Goal: Task Accomplishment & Management: Complete application form

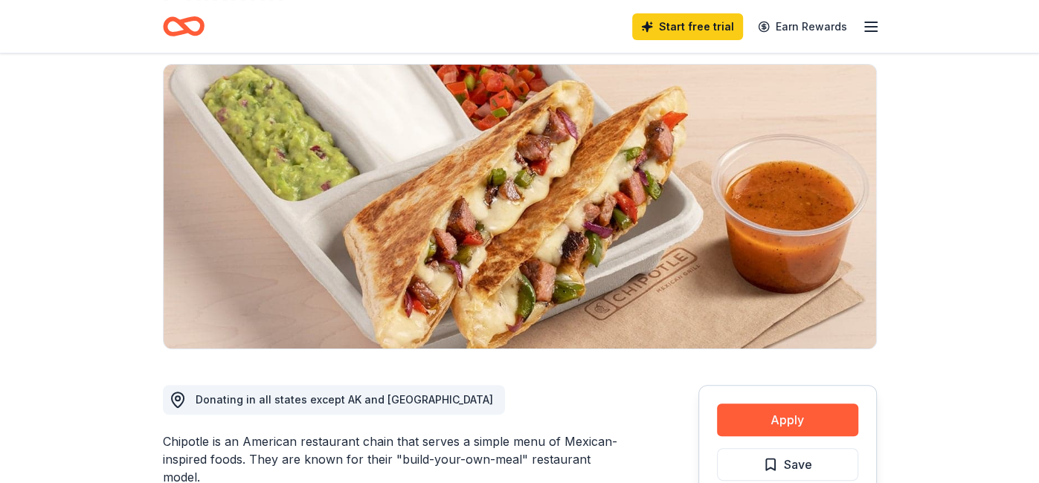
scroll to position [202, 0]
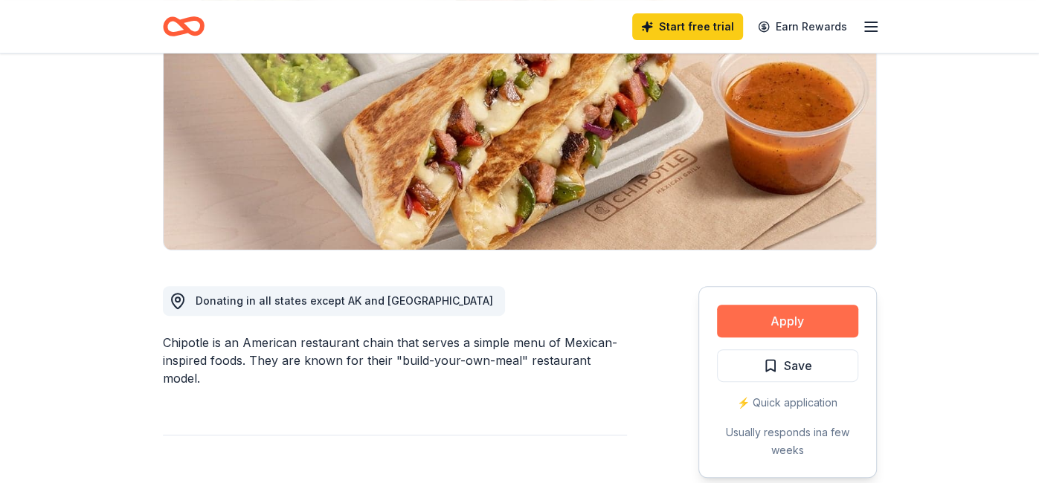
click at [794, 318] on button "Apply" at bounding box center [787, 321] width 141 height 33
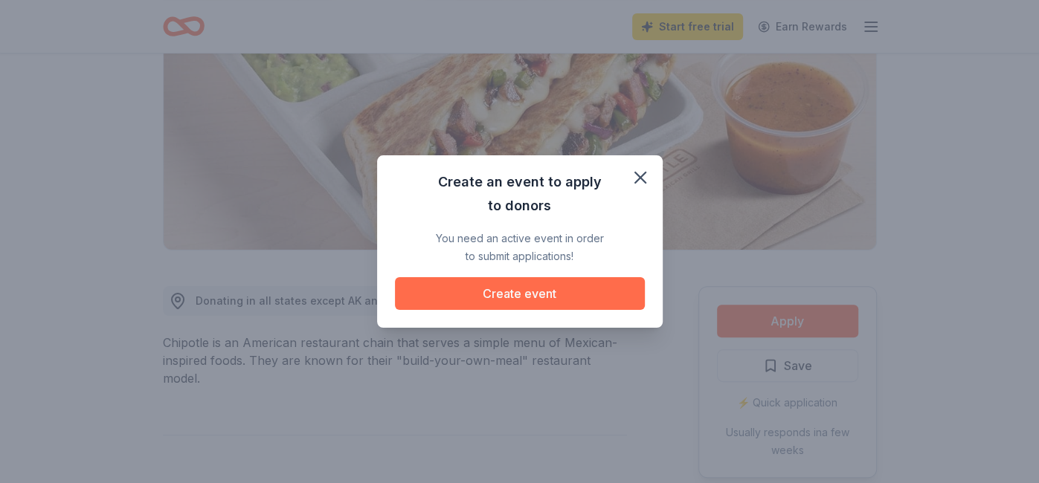
click at [517, 296] on button "Create event" at bounding box center [520, 293] width 250 height 33
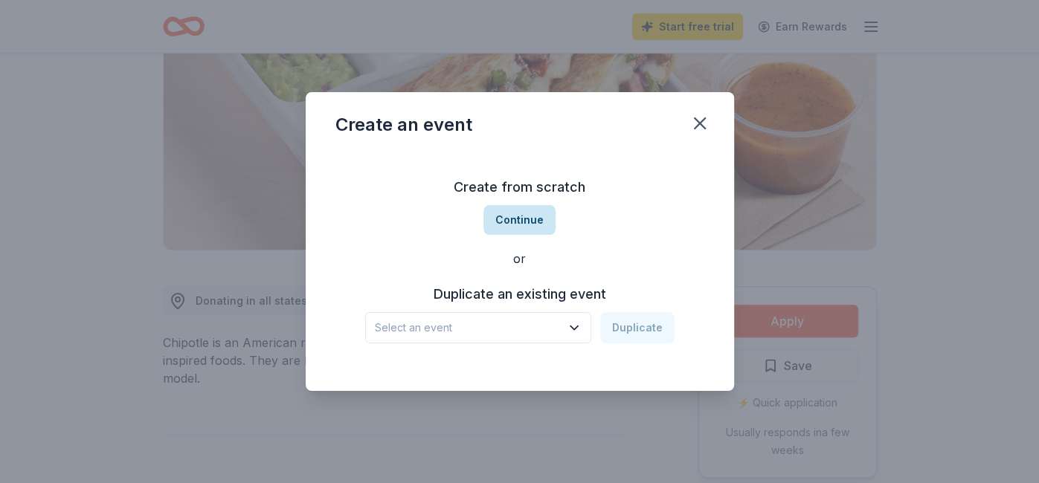
click at [518, 222] on button "Continue" at bounding box center [519, 220] width 72 height 30
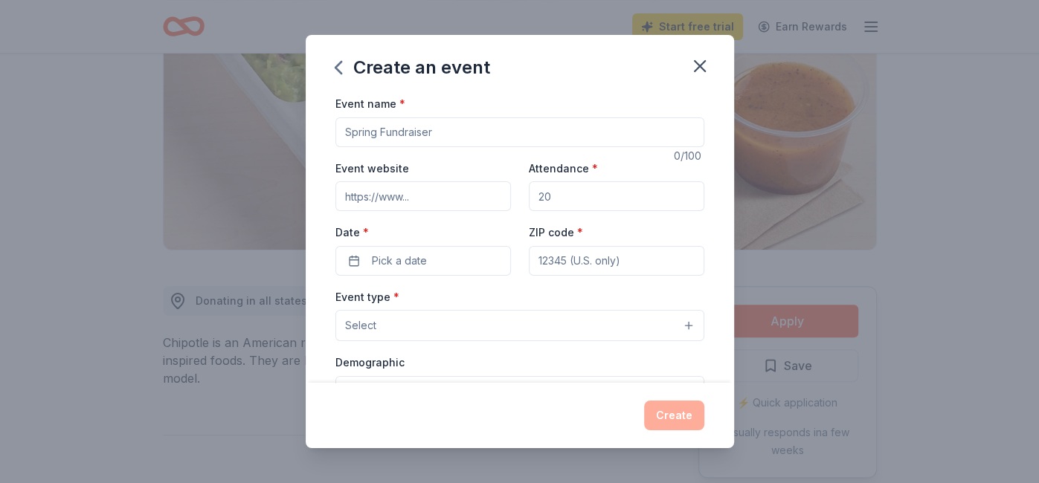
click at [440, 131] on input "Event name *" at bounding box center [519, 133] width 369 height 30
type input "[PERSON_NAME] Trail Athletic Booster Club Bear Bash"
click at [422, 195] on input "Event website" at bounding box center [423, 196] width 176 height 30
click at [565, 196] on input "Attendance *" at bounding box center [617, 196] width 176 height 30
type input "200"
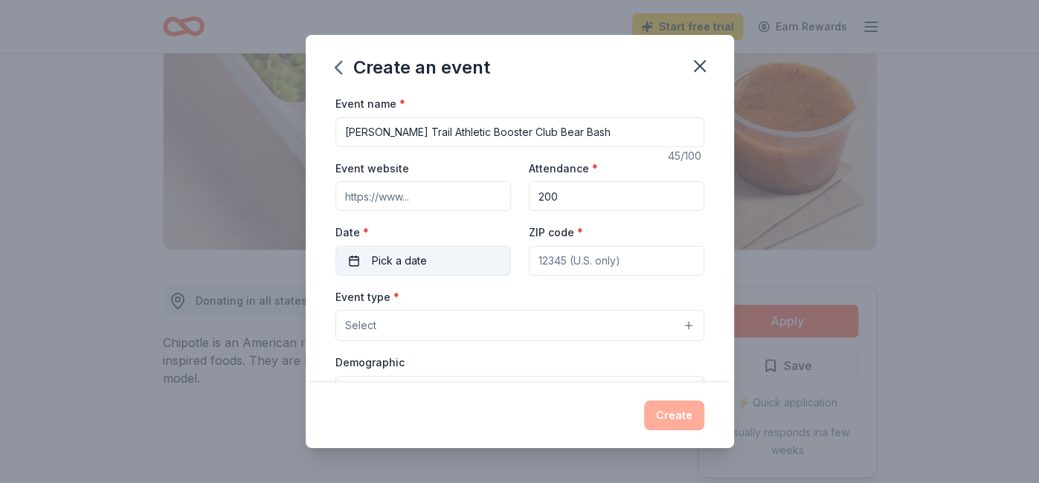
click at [354, 260] on button "Pick a date" at bounding box center [423, 261] width 176 height 30
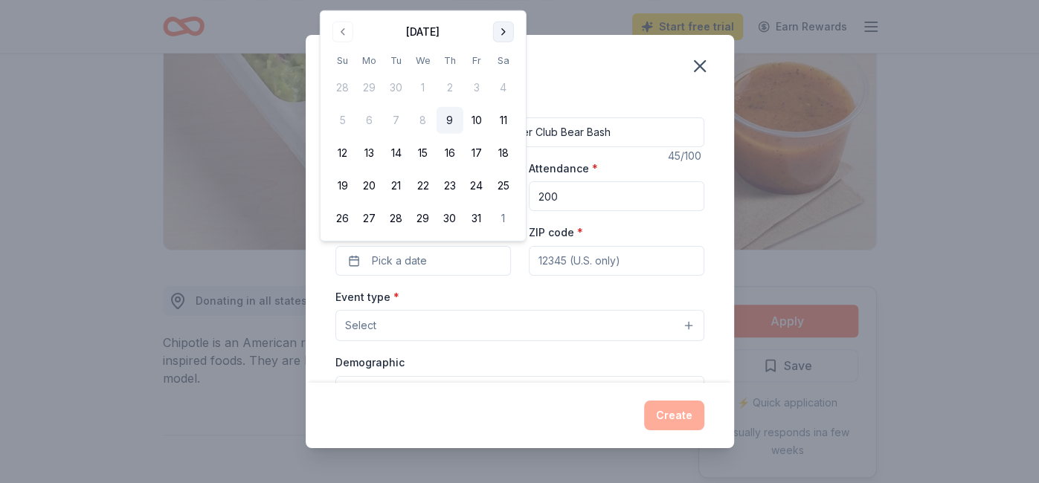
click at [501, 30] on button "Go to next month" at bounding box center [503, 32] width 21 height 21
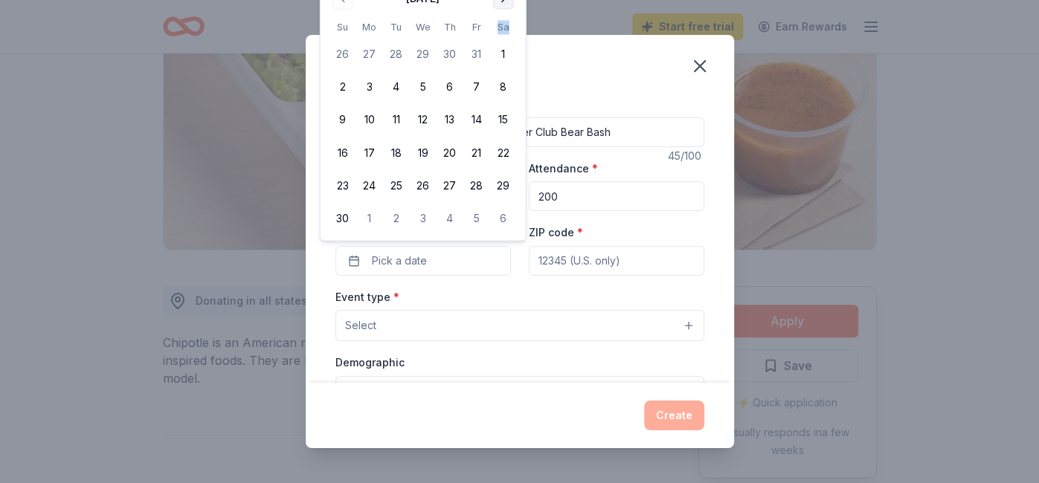
click at [501, 30] on th "Sa" at bounding box center [503, 27] width 27 height 16
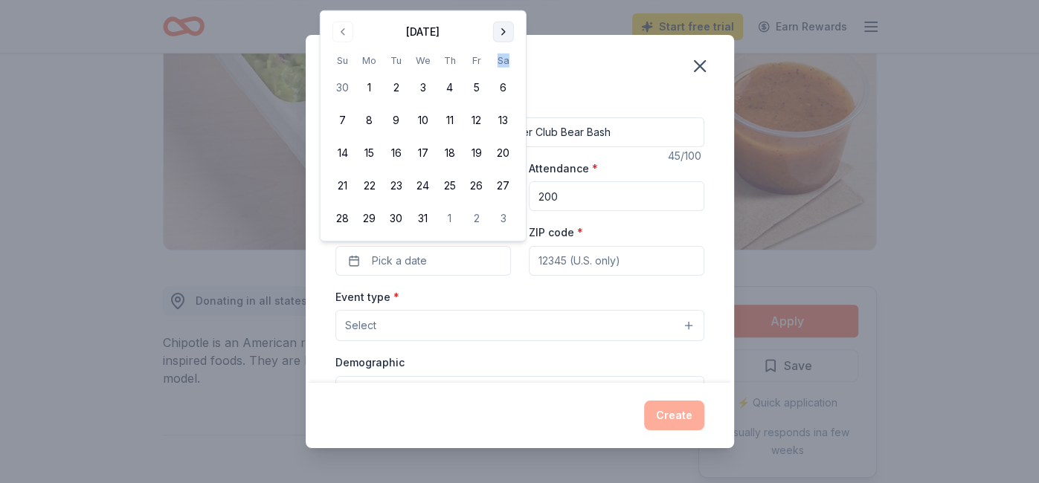
click at [504, 33] on button "Go to next month" at bounding box center [503, 32] width 21 height 21
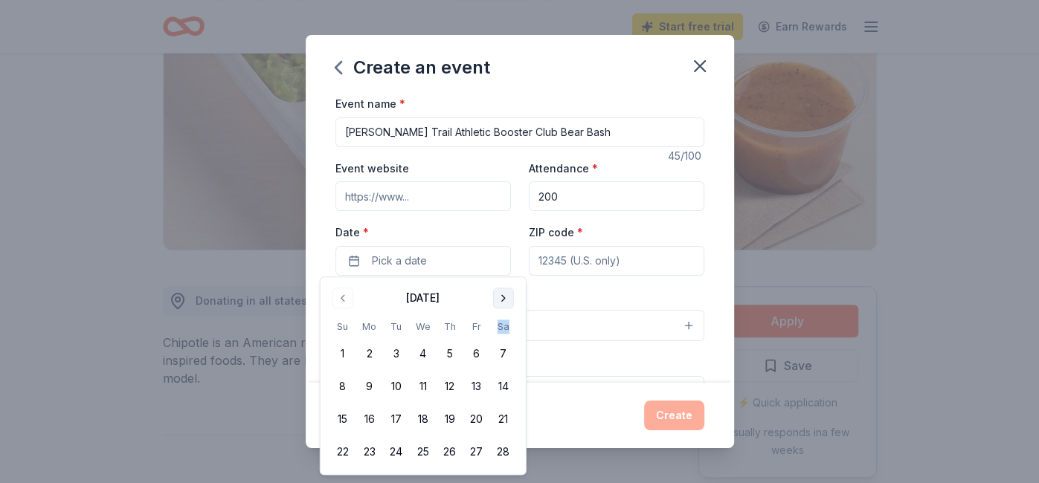
click at [503, 299] on button "Go to next month" at bounding box center [503, 298] width 21 height 21
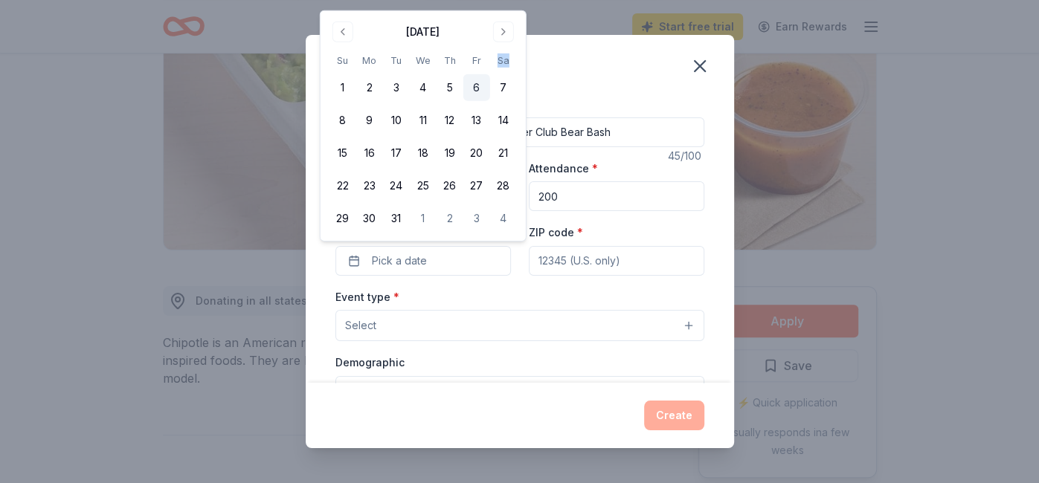
click at [477, 85] on button "6" at bounding box center [476, 87] width 27 height 27
click at [614, 257] on input "ZIP code *" at bounding box center [617, 261] width 176 height 30
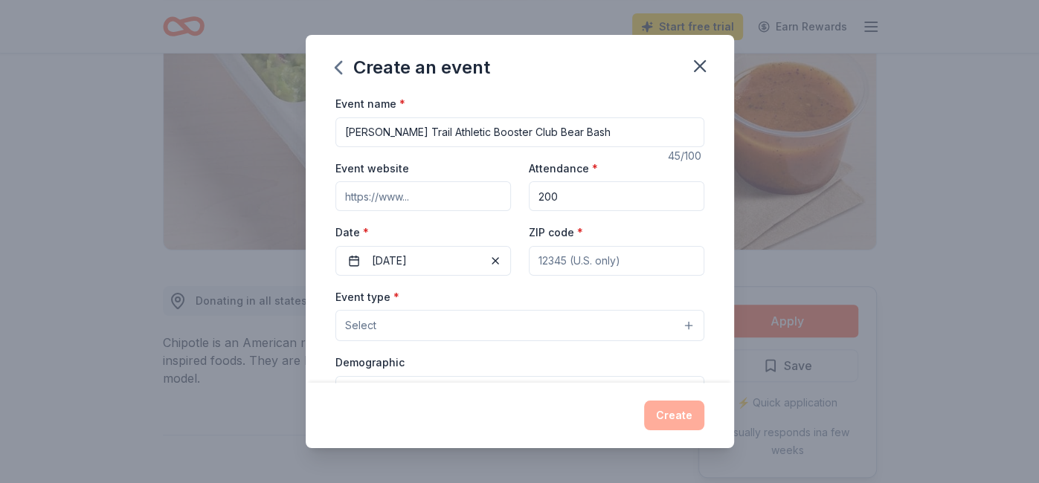
type input "32259"
type input "[STREET_ADDRESS][PERSON_NAME]"
click at [683, 325] on button "Select" at bounding box center [519, 325] width 369 height 31
click at [686, 321] on button "Select" at bounding box center [519, 325] width 369 height 31
click at [395, 327] on button "Select" at bounding box center [519, 325] width 369 height 31
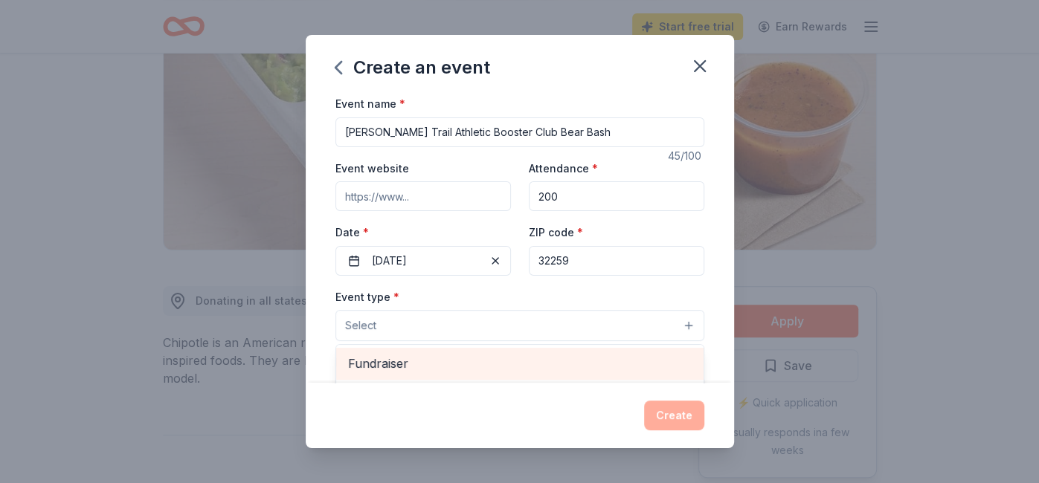
click at [392, 364] on span "Fundraiser" at bounding box center [520, 363] width 344 height 19
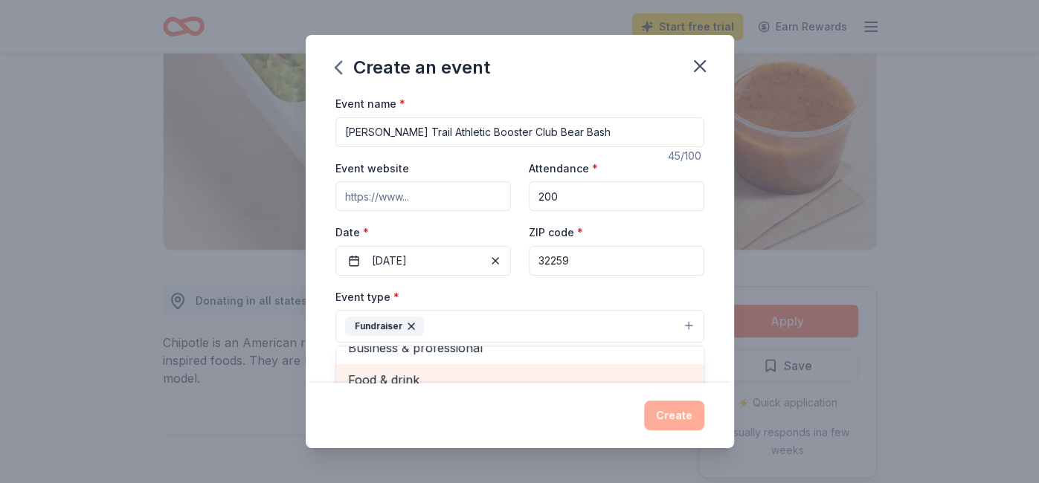
scroll to position [7, 0]
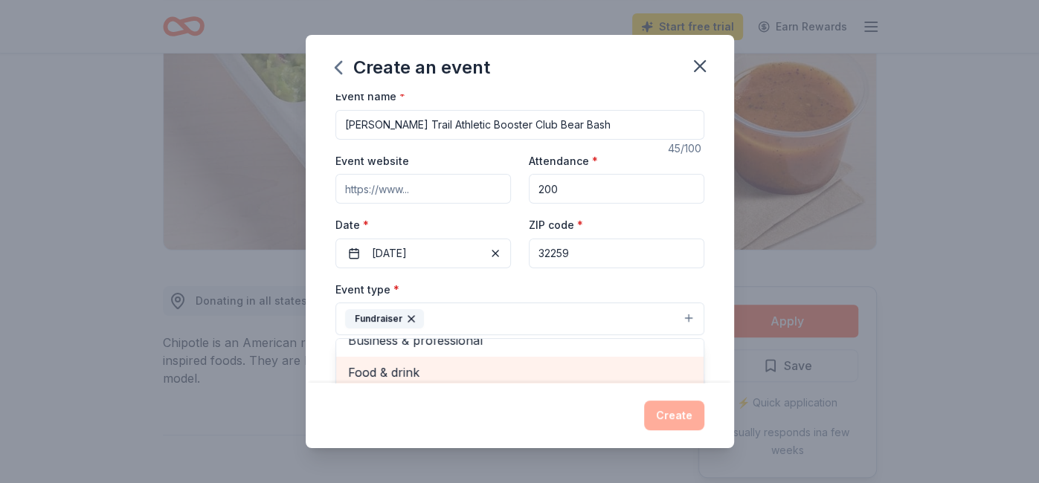
click at [435, 378] on div "Food & drink" at bounding box center [519, 372] width 367 height 31
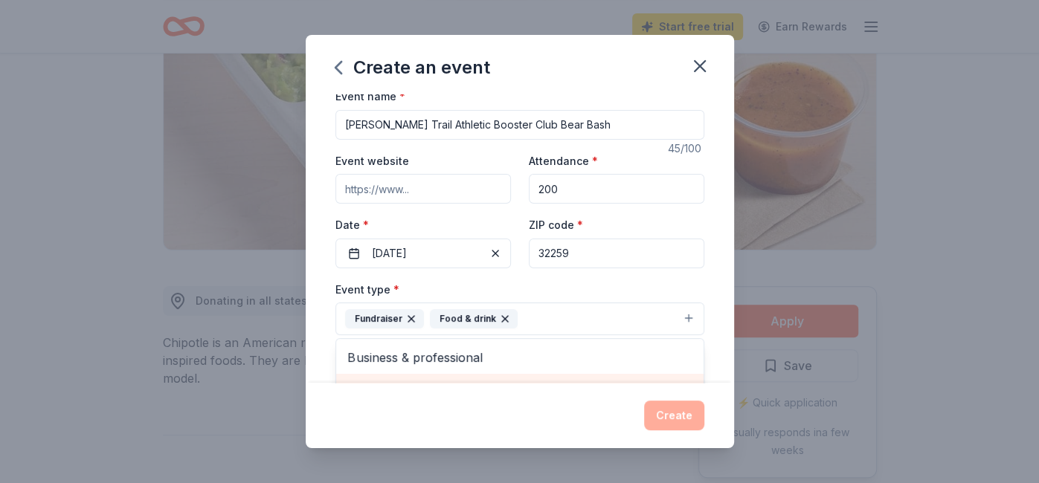
scroll to position [25, 0]
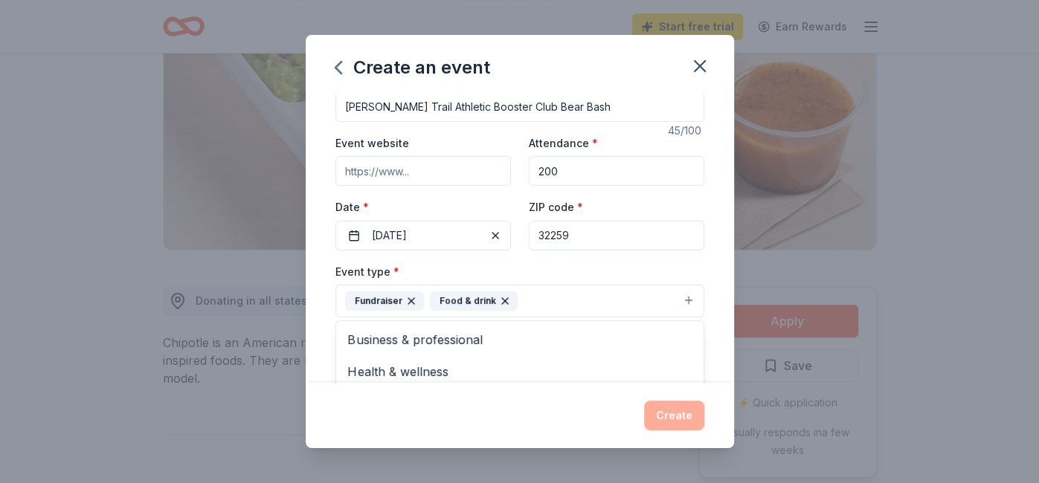
click at [404, 165] on div "Event name * [PERSON_NAME] Trail Athletic Booster Club Bear Bash 45 /100 Event …" at bounding box center [519, 413] width 369 height 689
click at [406, 168] on input "Event website" at bounding box center [423, 171] width 176 height 30
click at [408, 169] on input "Event website" at bounding box center [423, 171] width 176 height 30
paste input "[URL][DOMAIN_NAME]"
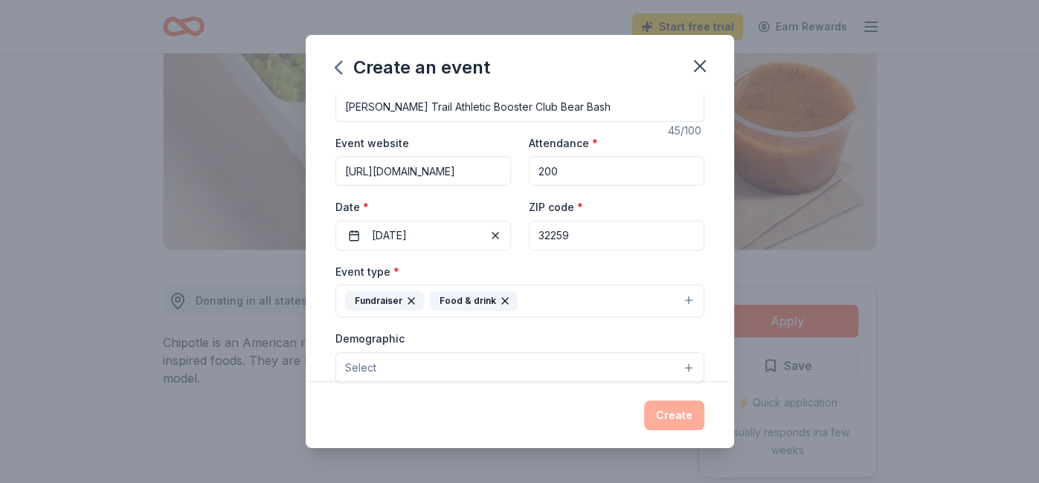
type input "[URL][DOMAIN_NAME]"
click at [951, 170] on div "Create an event Event name * [PERSON_NAME] Trail Athletic Booster Club Bear Bas…" at bounding box center [519, 241] width 1039 height 483
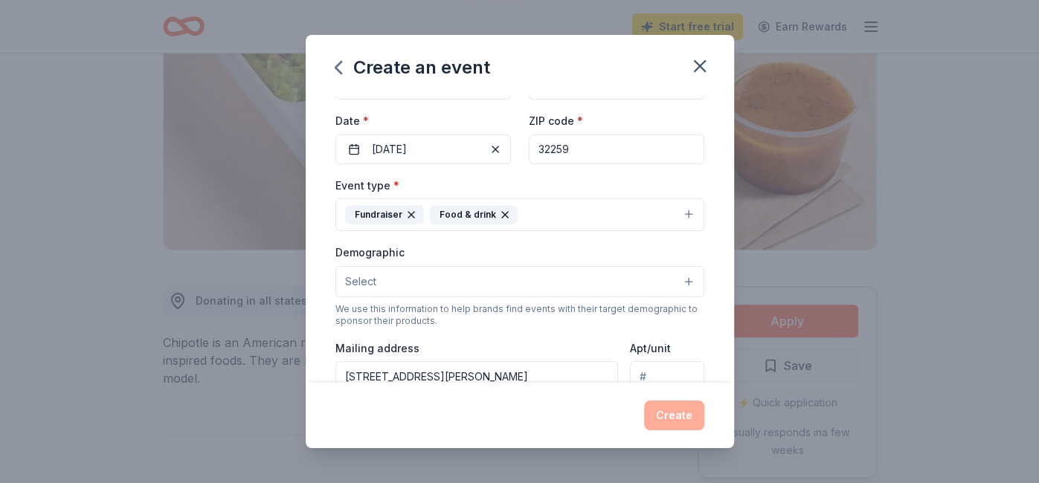
scroll to position [112, 0]
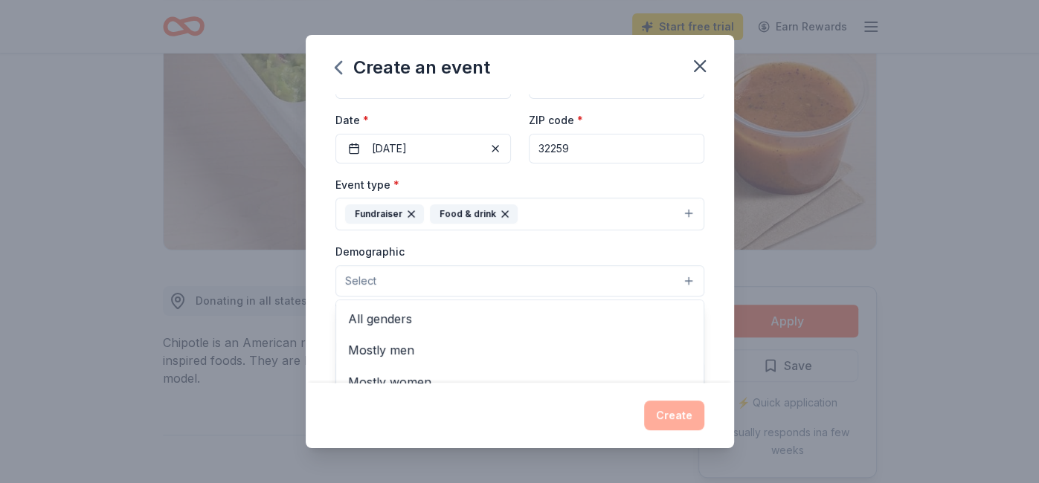
click at [686, 275] on button "Select" at bounding box center [519, 281] width 369 height 31
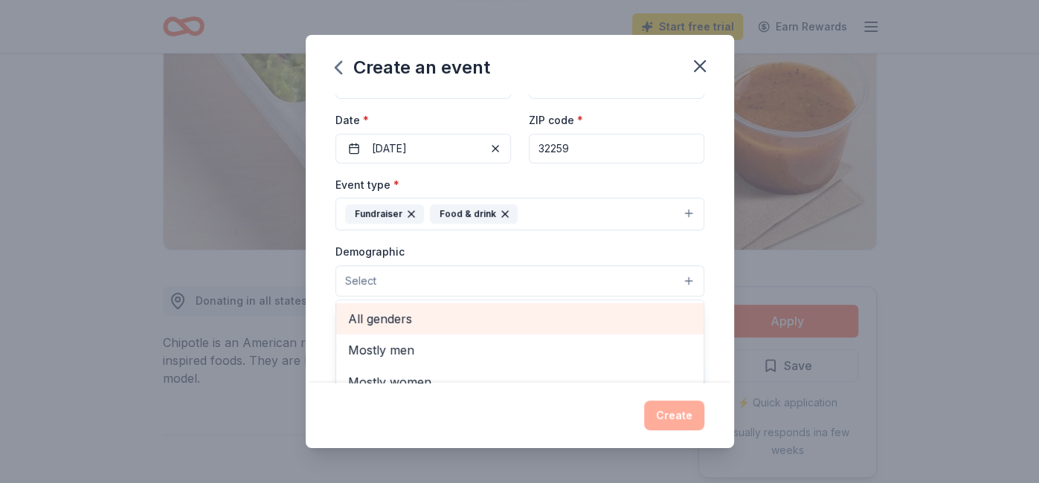
click at [373, 315] on span "All genders" at bounding box center [520, 318] width 344 height 19
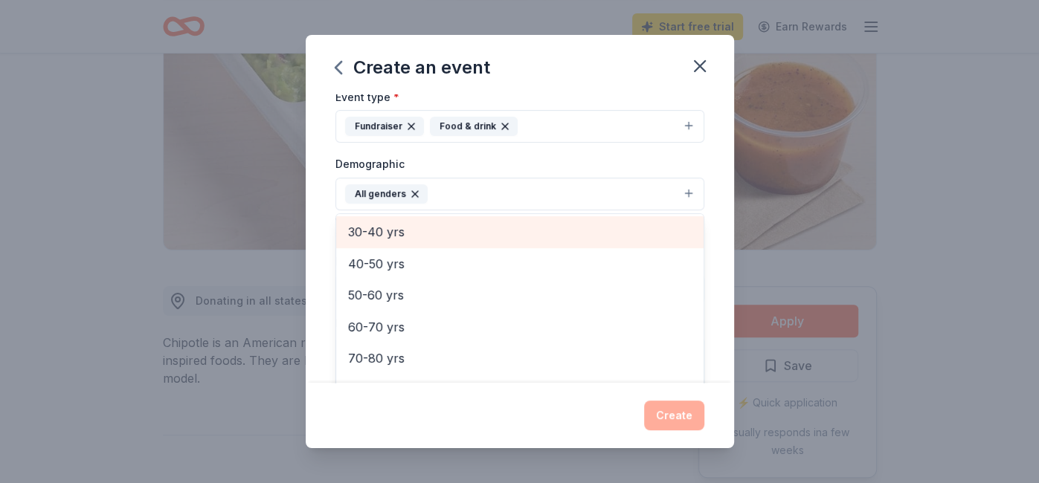
scroll to position [206, 0]
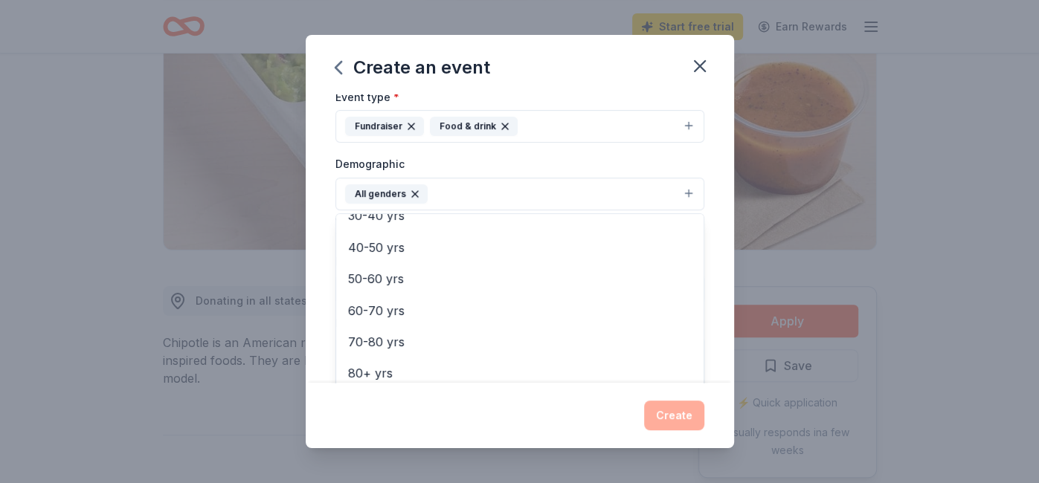
click at [673, 414] on div "Create an event Event name * [PERSON_NAME] Trail Athletic Booster Club Bear Bas…" at bounding box center [520, 242] width 428 height 414
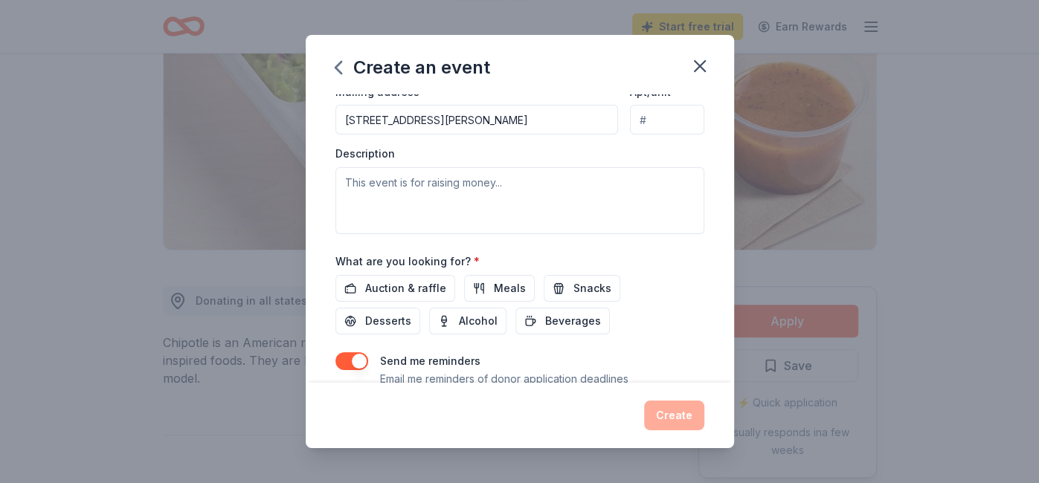
scroll to position [376, 0]
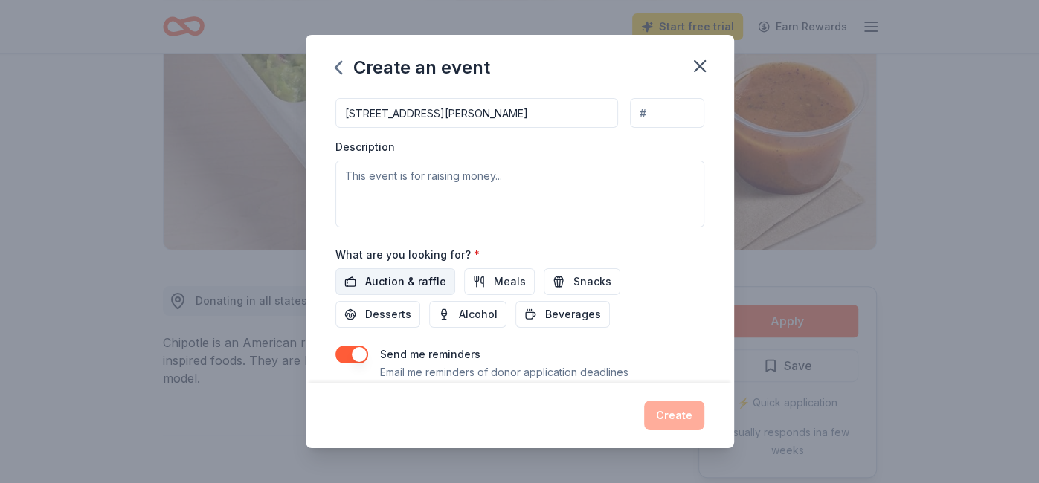
click at [389, 277] on span "Auction & raffle" at bounding box center [405, 282] width 81 height 18
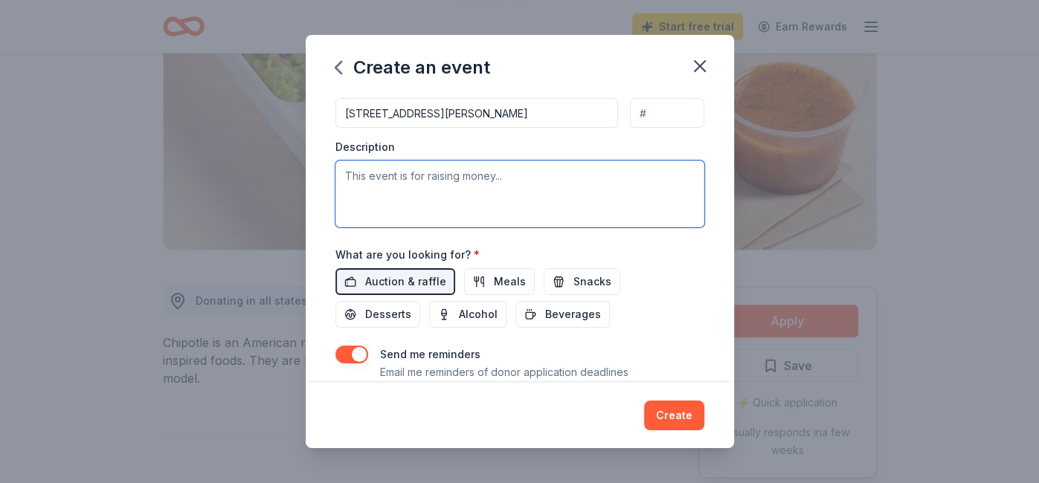
click at [509, 170] on textarea at bounding box center [519, 194] width 369 height 67
click at [348, 168] on textarea at bounding box center [519, 194] width 369 height 67
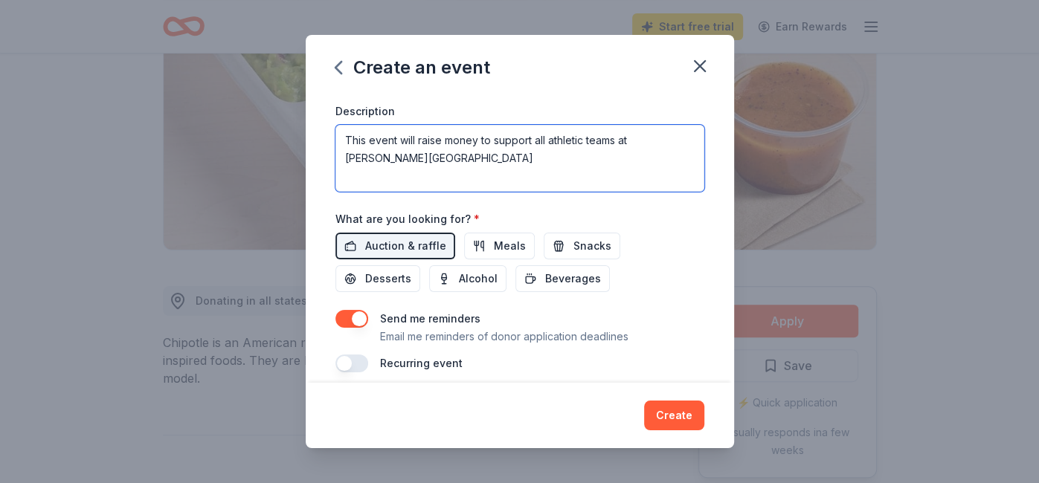
scroll to position [418, 0]
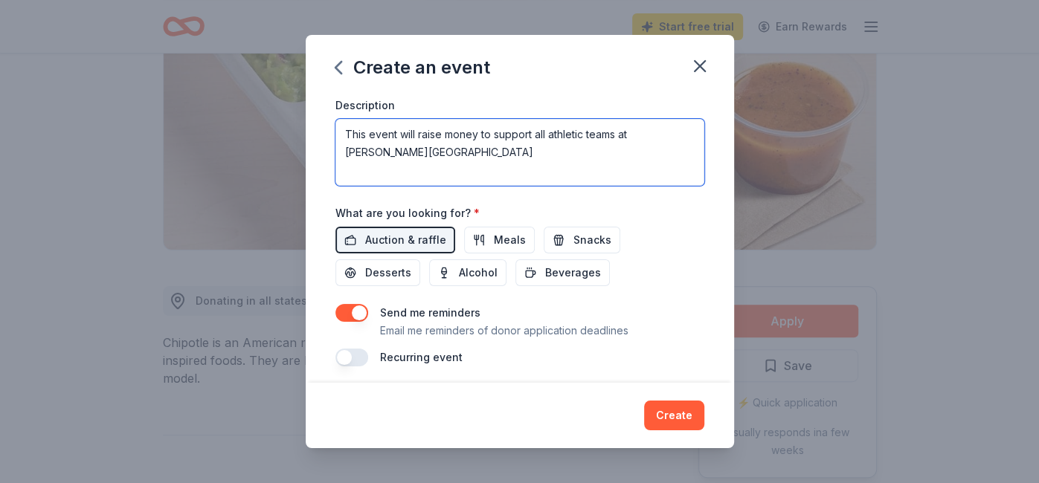
type textarea "This event will raise money to support all athletic teams at [PERSON_NAME][GEOG…"
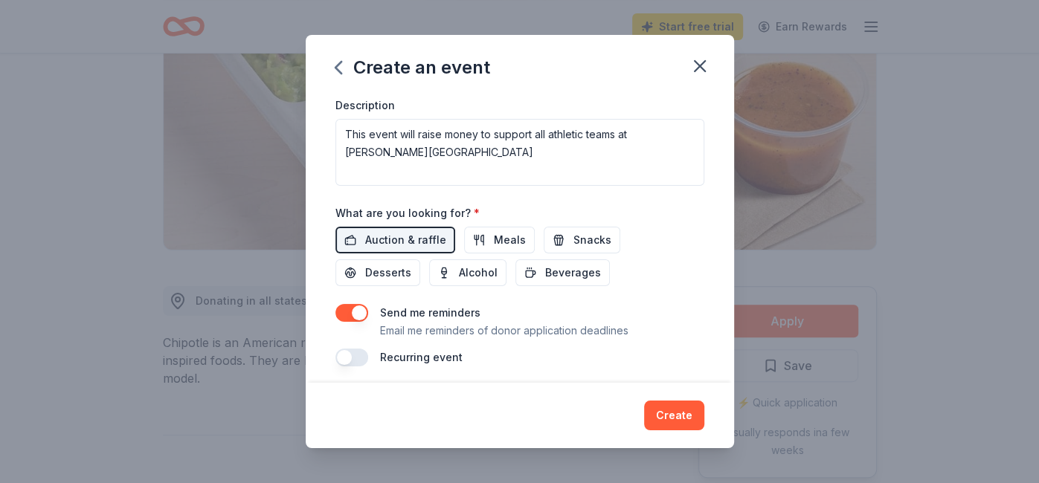
click at [348, 355] on button "button" at bounding box center [351, 358] width 33 height 18
click at [358, 352] on button "button" at bounding box center [351, 358] width 33 height 18
click at [672, 419] on button "Create" at bounding box center [674, 416] width 60 height 30
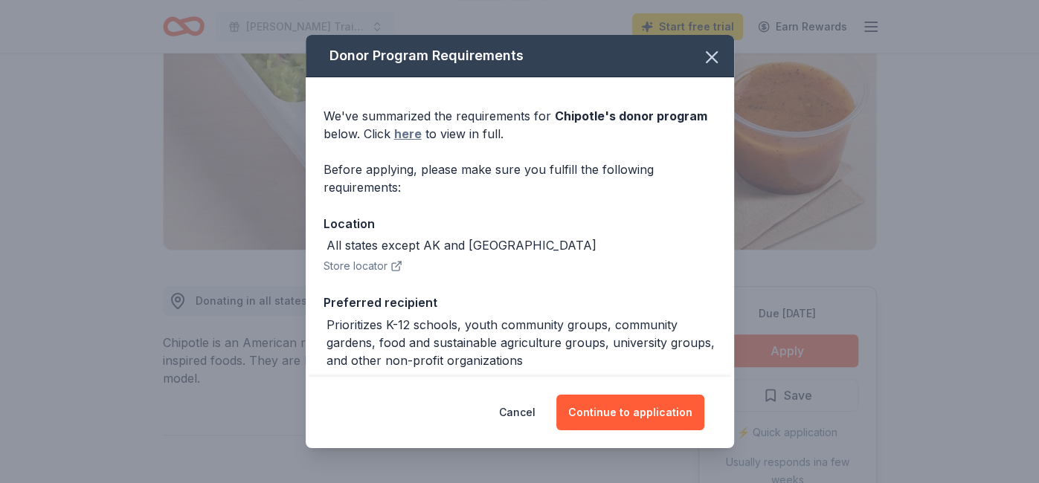
click at [408, 135] on link "here" at bounding box center [408, 134] width 28 height 18
click at [628, 419] on button "Continue to application" at bounding box center [630, 413] width 148 height 36
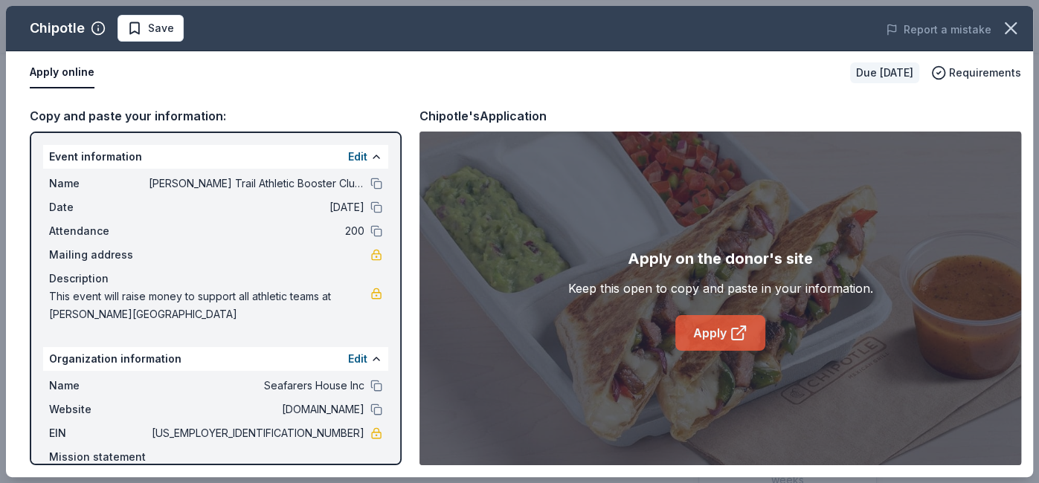
click at [713, 337] on link "Apply" at bounding box center [720, 333] width 90 height 36
